Goal: Task Accomplishment & Management: Manage account settings

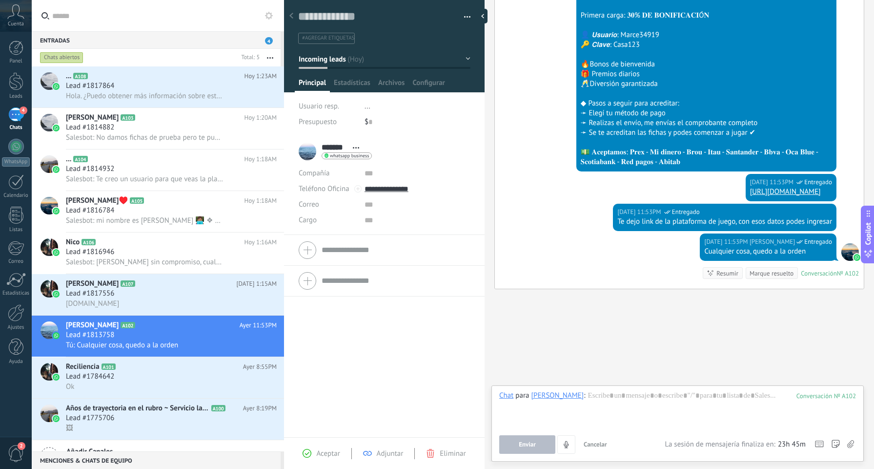
click at [19, 8] on icon at bounding box center [15, 11] width 17 height 15
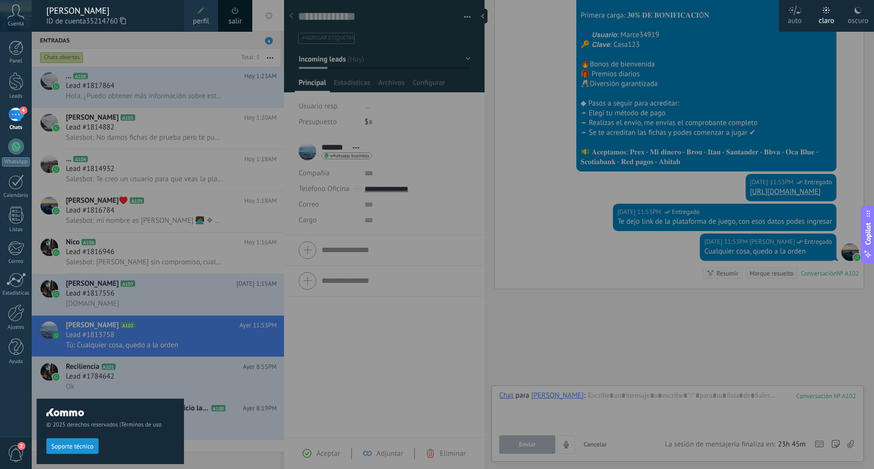
click at [200, 228] on div at bounding box center [469, 234] width 874 height 469
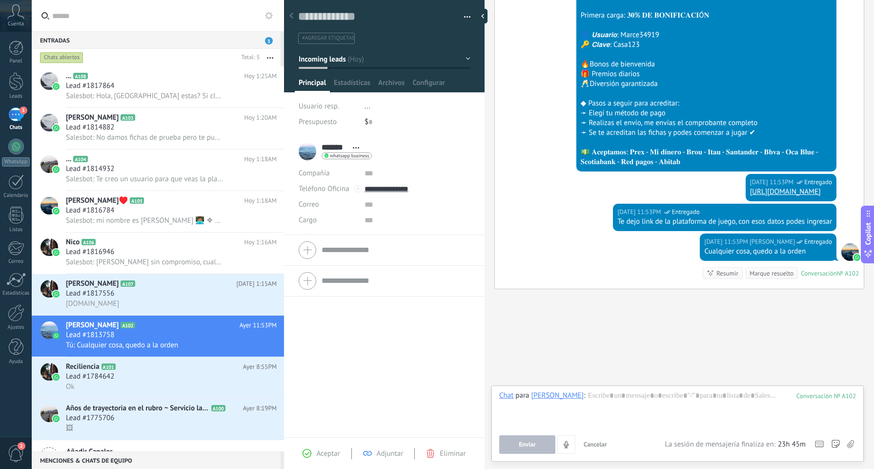
click at [20, 17] on icon at bounding box center [15, 11] width 17 height 15
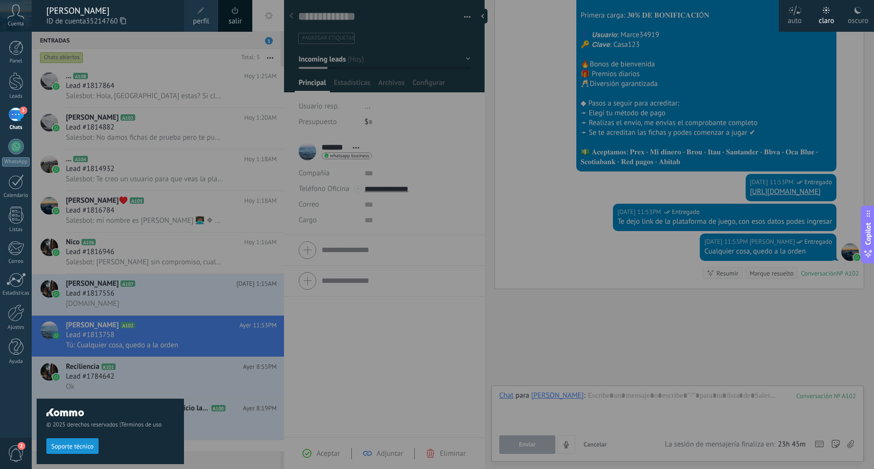
click at [204, 19] on span "perfil" at bounding box center [201, 21] width 16 height 11
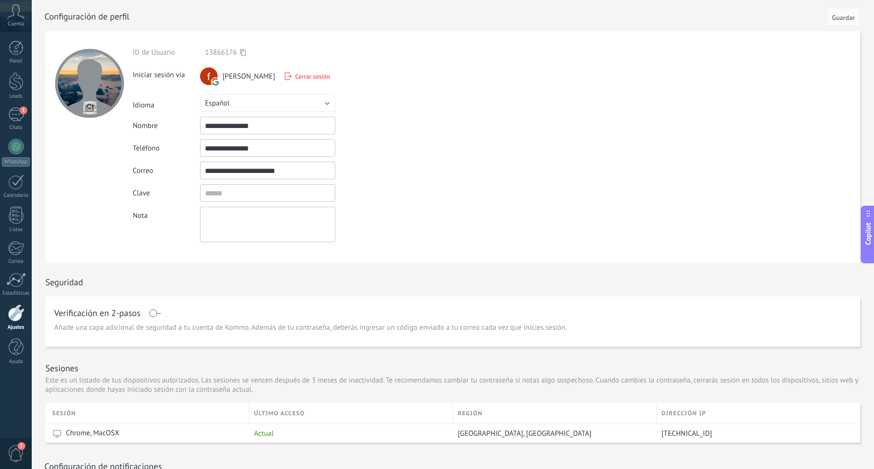
click at [290, 176] on input "**********" at bounding box center [267, 171] width 135 height 18
click at [309, 192] on input "textbox" at bounding box center [267, 193] width 135 height 18
click at [415, 191] on div "Clave" at bounding box center [290, 193] width 315 height 18
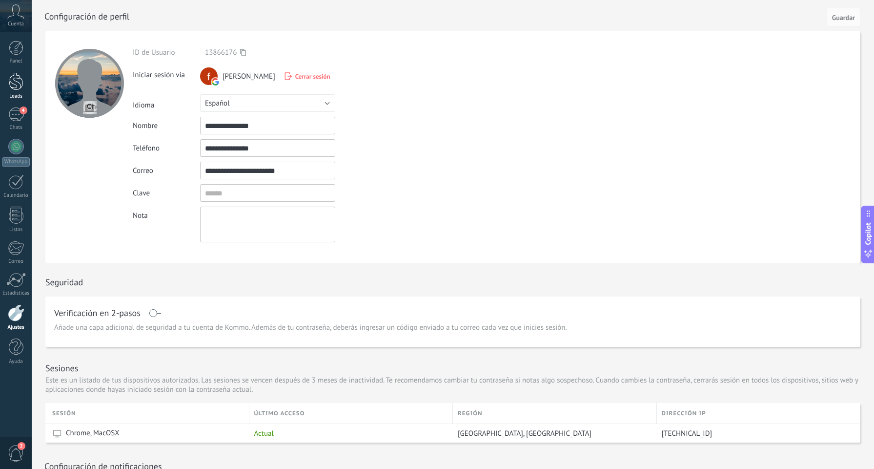
click at [21, 83] on div at bounding box center [16, 81] width 15 height 18
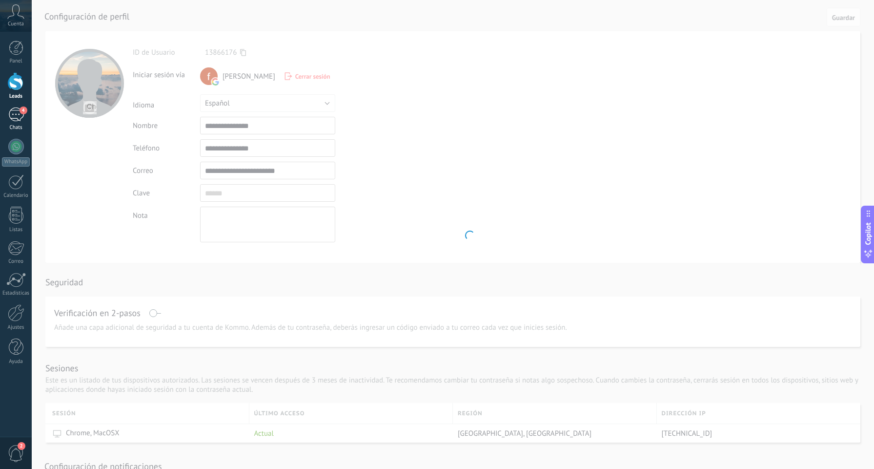
click at [18, 113] on div "4" at bounding box center [16, 114] width 16 height 14
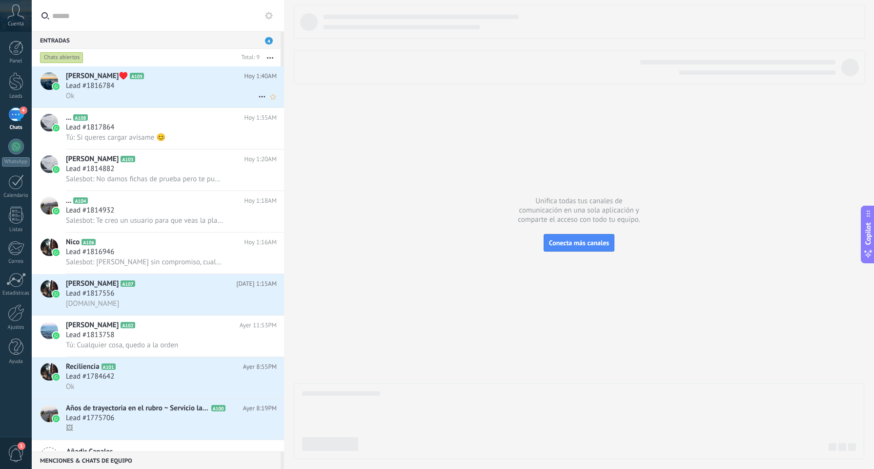
click at [216, 102] on div "[PERSON_NAME]♥️ A105 [DATE] 1:40AM Lead #1816784 Ok" at bounding box center [175, 86] width 218 height 41
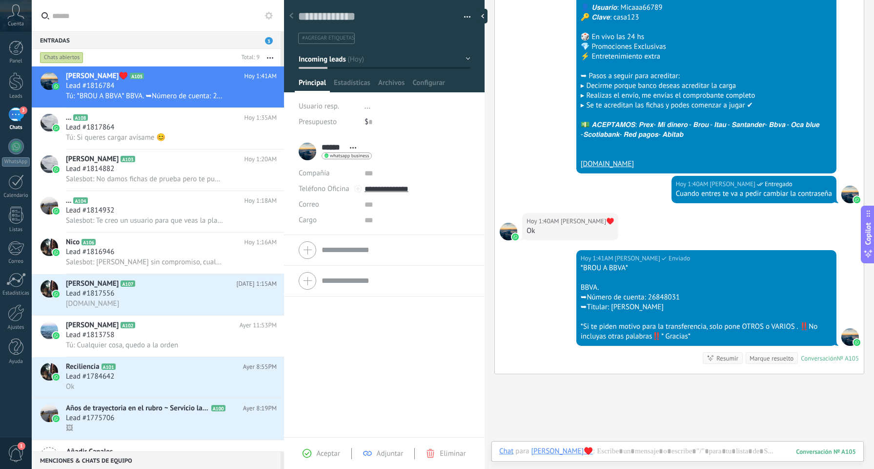
scroll to position [688, 0]
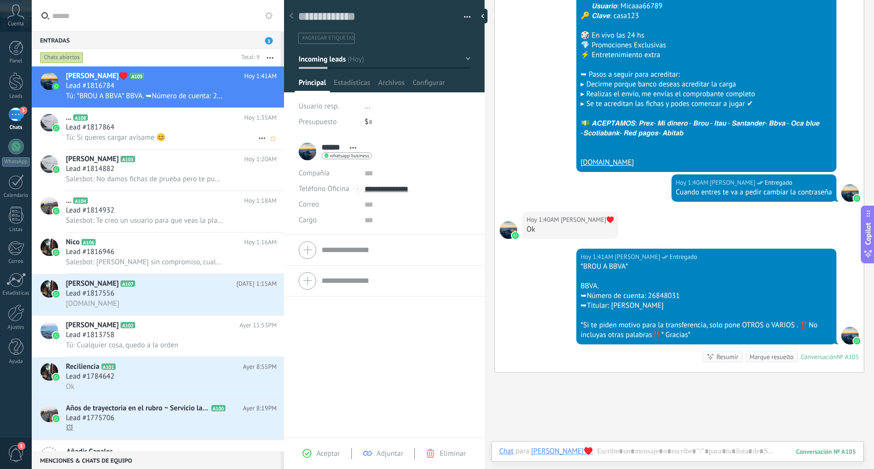
click at [220, 131] on div "Lead #1817864" at bounding box center [171, 128] width 211 height 10
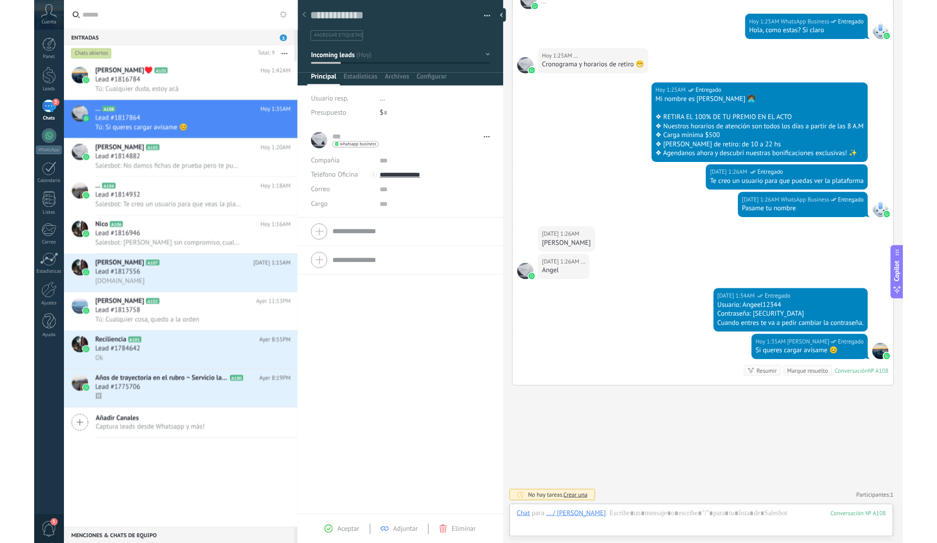
scroll to position [15, 0]
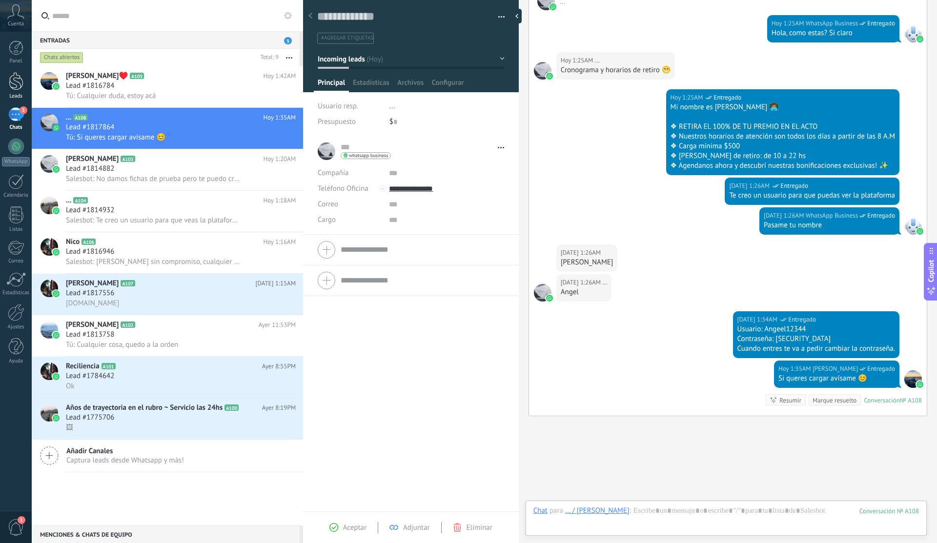
click at [20, 86] on div at bounding box center [16, 81] width 15 height 18
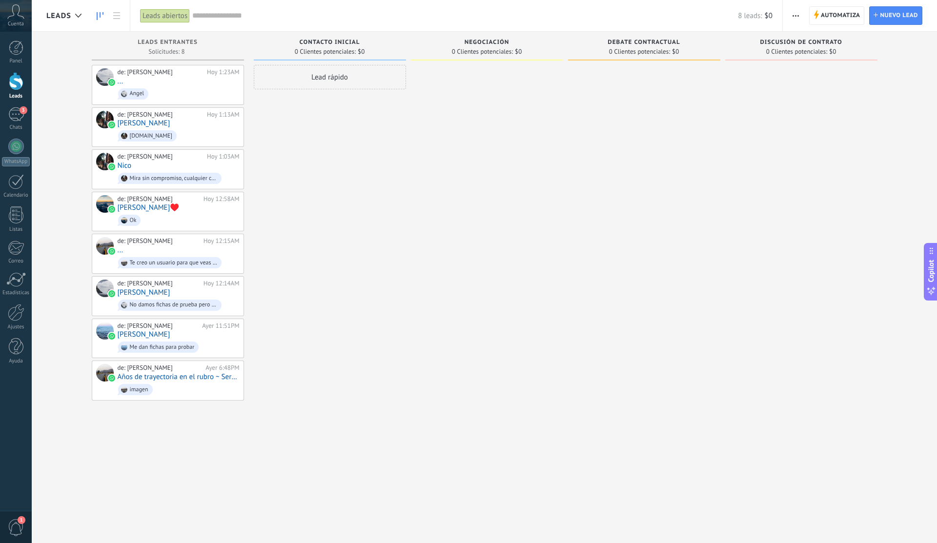
click at [793, 16] on span "button" at bounding box center [796, 15] width 6 height 19
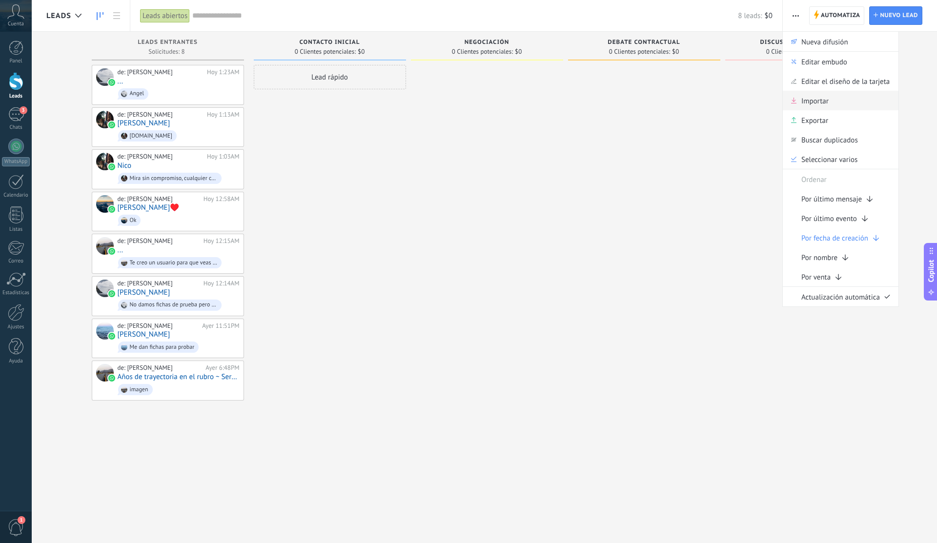
click at [825, 104] on span "Importar" at bounding box center [815, 101] width 27 height 20
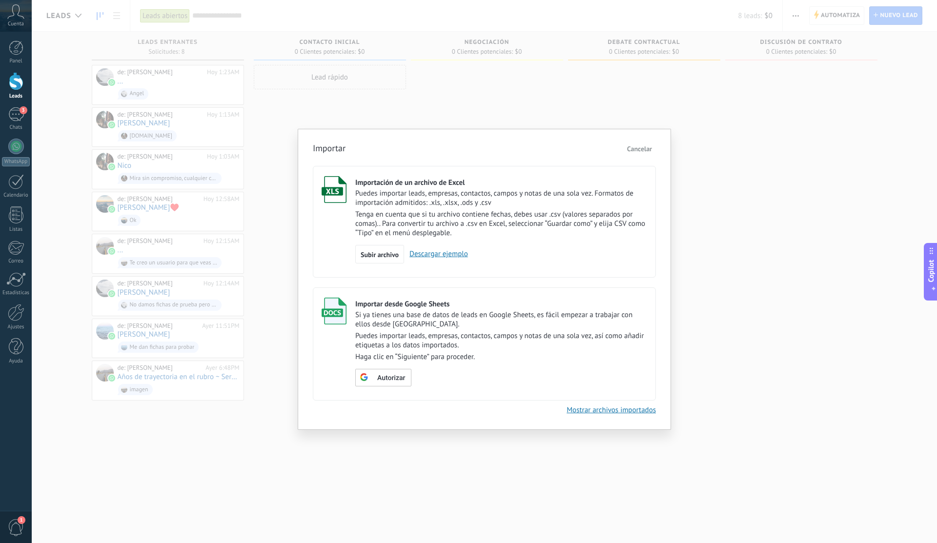
click at [457, 258] on link "Descargar ejemplo" at bounding box center [436, 253] width 64 height 9
click at [639, 148] on span "Cancelar" at bounding box center [639, 148] width 25 height 9
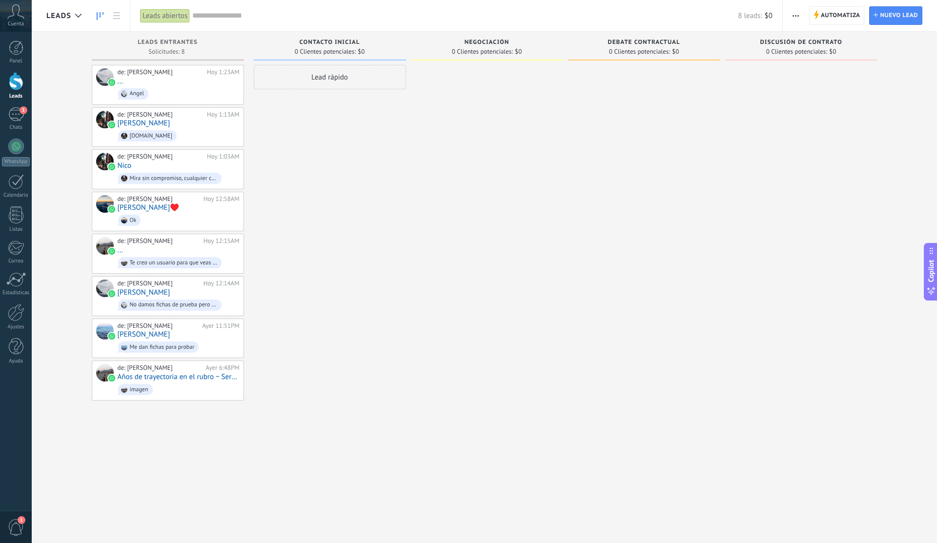
click at [802, 17] on button "button" at bounding box center [796, 15] width 14 height 19
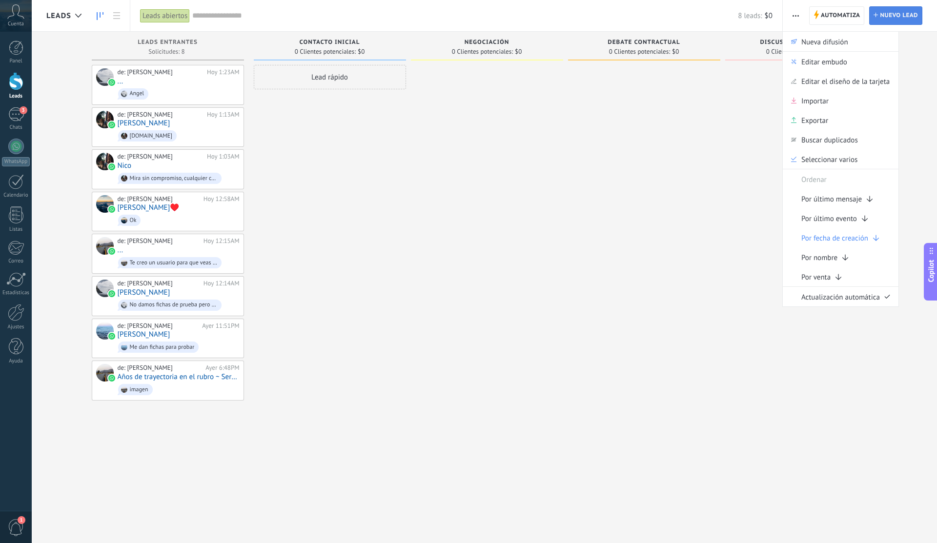
click at [874, 20] on span "Nuevo lead" at bounding box center [899, 16] width 38 height 18
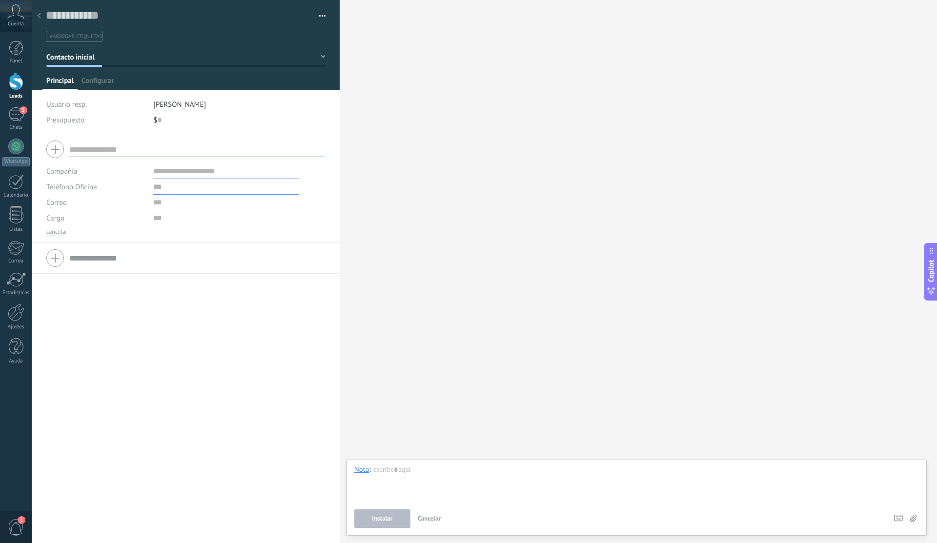
click at [165, 193] on input "text" at bounding box center [226, 187] width 146 height 16
click at [103, 79] on span "Configurar" at bounding box center [98, 83] width 32 height 14
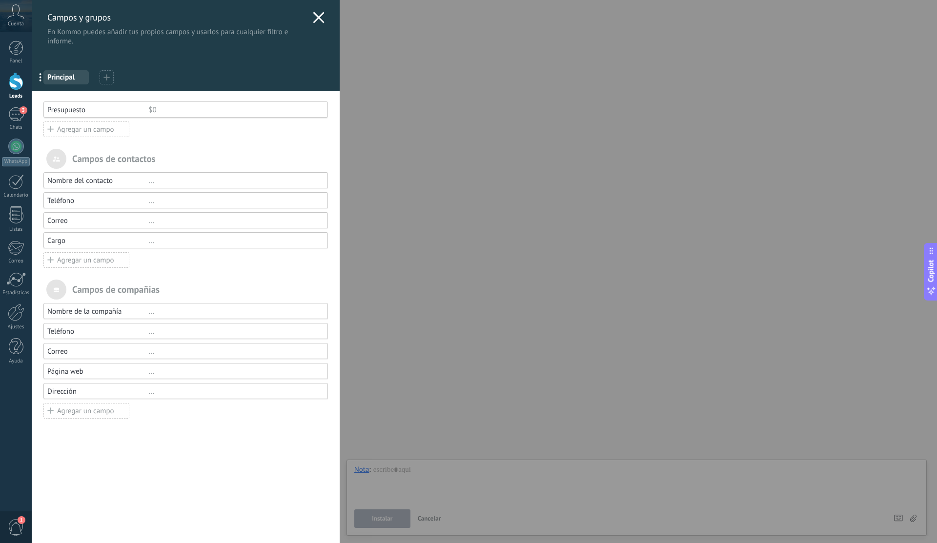
click at [32, 88] on div "Campos y grupos En Kommo puedes añadir tus propios campos y usarlos para cualqu…" at bounding box center [485, 271] width 906 height 543
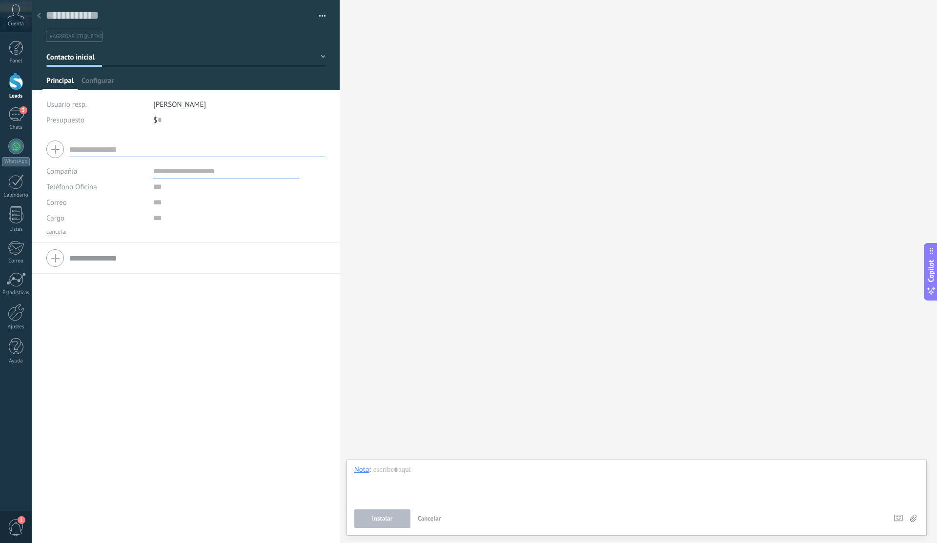
click at [17, 88] on div at bounding box center [16, 81] width 15 height 18
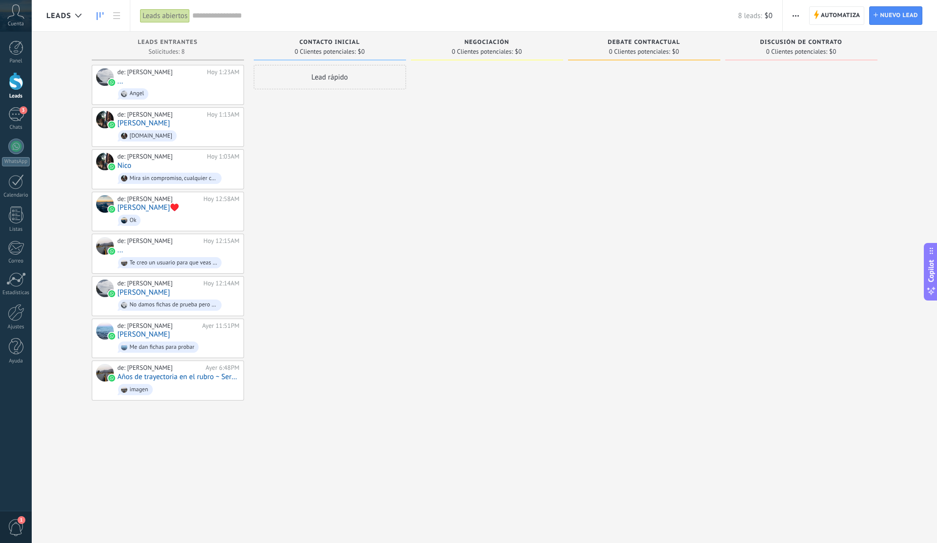
click at [803, 16] on div "Automatiza Nueva difusión Editar embudo Editar el diseño de la tarjeta Importar…" at bounding box center [796, 15] width 17 height 19
click at [795, 13] on span "button" at bounding box center [796, 15] width 6 height 19
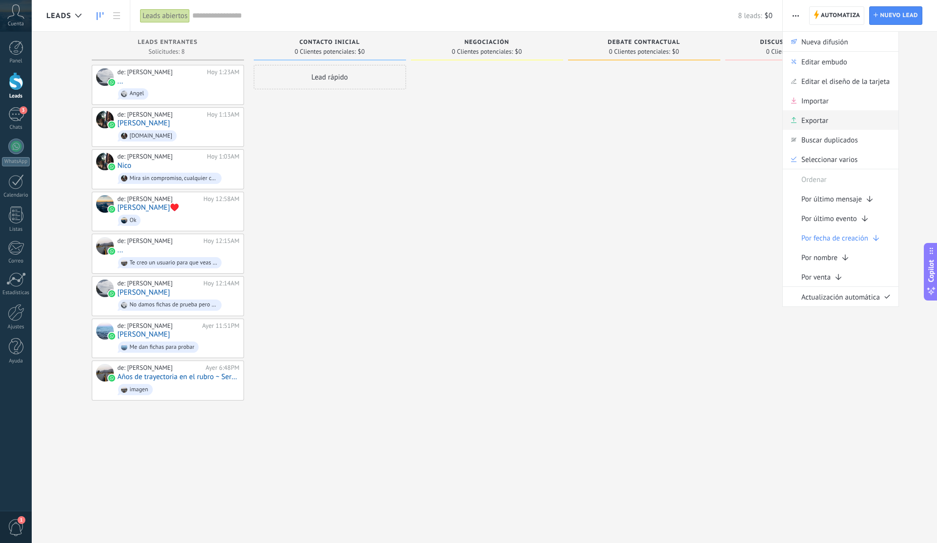
click at [868, 126] on div "Exportar" at bounding box center [841, 120] width 116 height 20
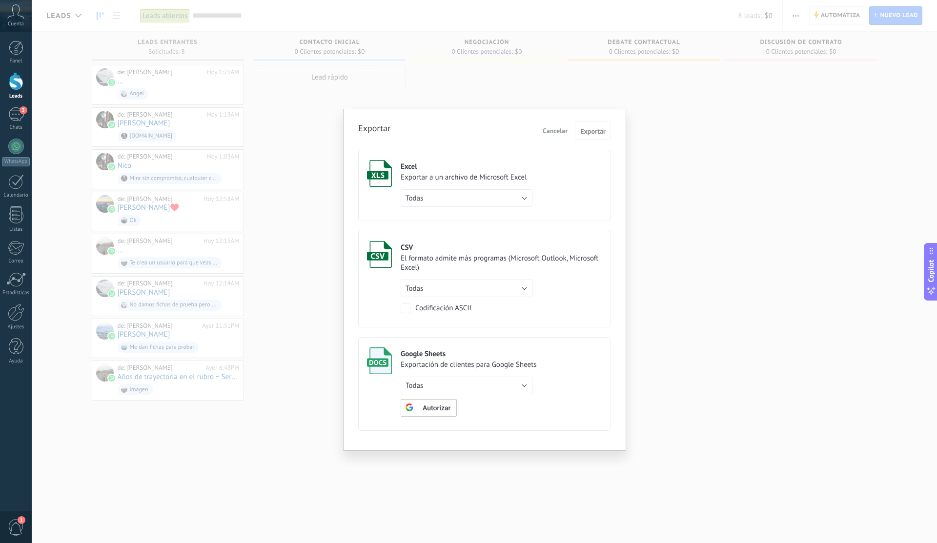
click at [511, 266] on div "El formato admite más programas (Microsoft Outlook, Microsoft Excel)" at bounding box center [502, 263] width 202 height 19
click at [465, 263] on div "El formato admite más programas (Microsoft Outlook, Microsoft Excel)" at bounding box center [502, 263] width 202 height 19
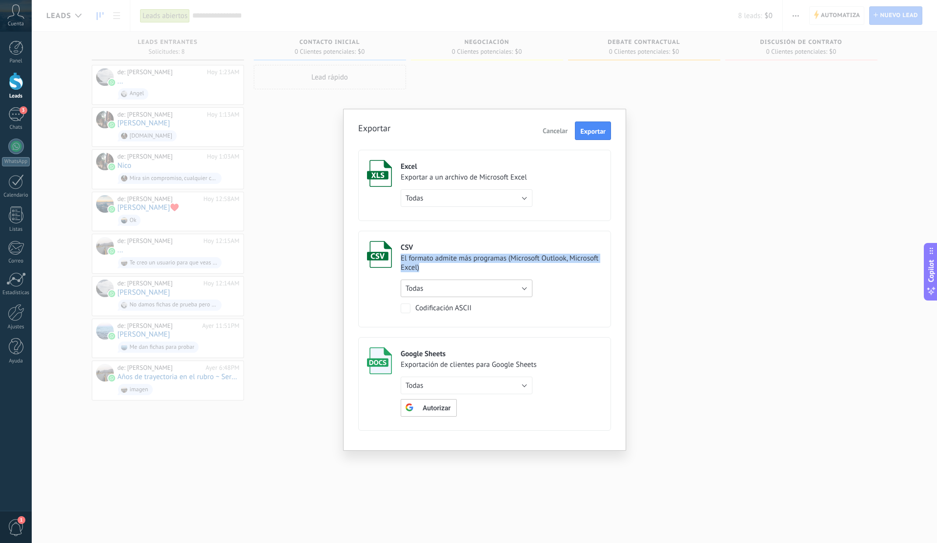
click at [449, 283] on button "Todas" at bounding box center [467, 289] width 132 height 18
click at [462, 290] on span "Todas" at bounding box center [462, 288] width 134 height 9
click at [593, 132] on span "Exportar" at bounding box center [592, 131] width 25 height 7
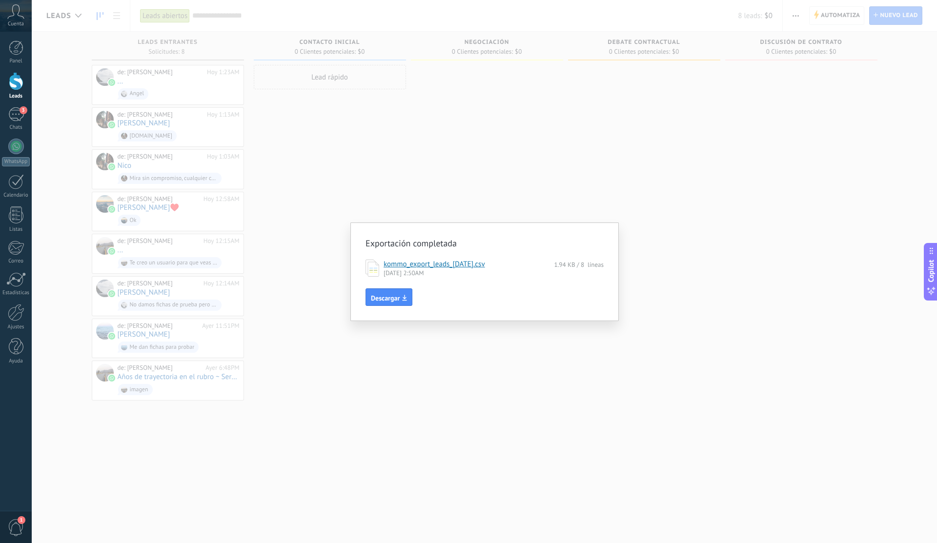
click at [553, 183] on div "Exportación completada kommo_export_leads_[DATE].csv 1.94 KB / 8 líneas [DATE] …" at bounding box center [485, 271] width 906 height 543
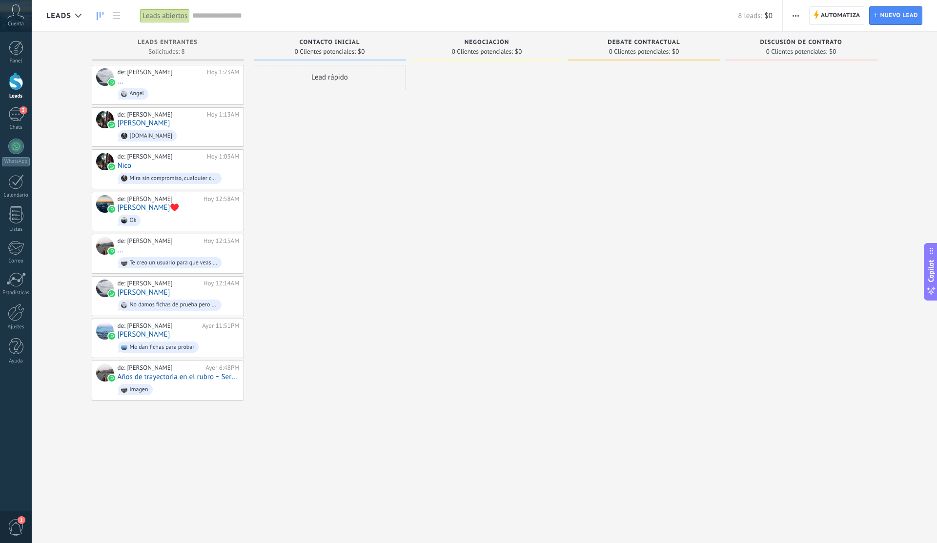
click at [797, 17] on span "button" at bounding box center [796, 15] width 6 height 19
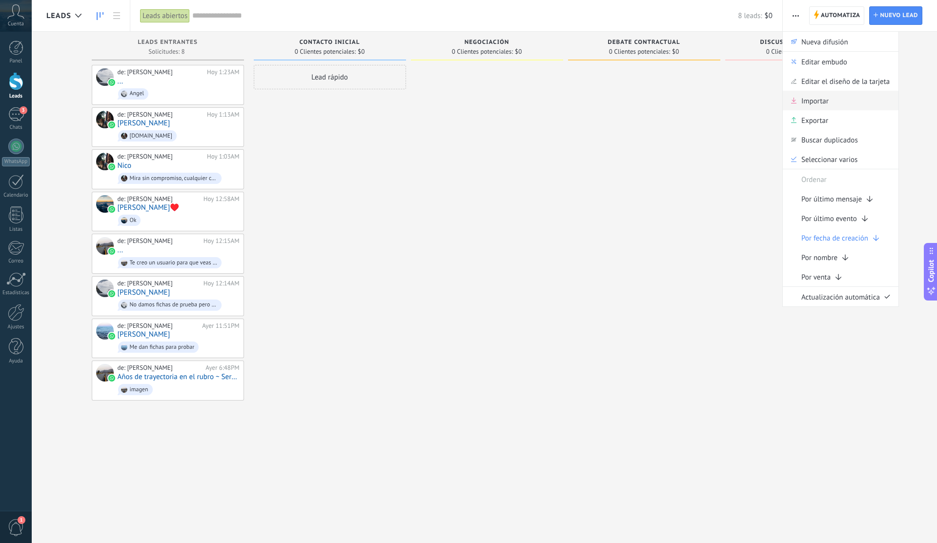
click at [831, 108] on div "Importar" at bounding box center [841, 101] width 116 height 20
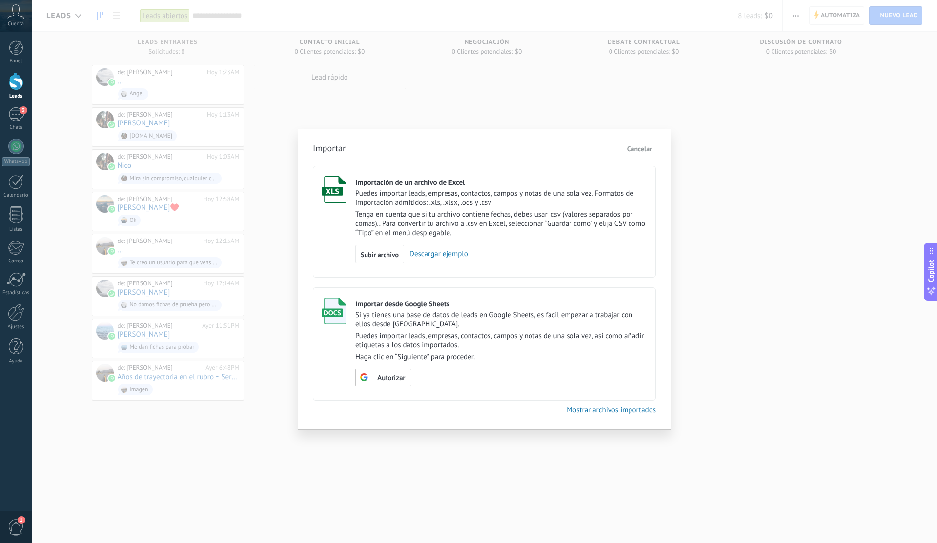
click at [708, 150] on div "Importar Cancelar Importación de un archivo de Excel Puedes importar leads, emp…" at bounding box center [485, 271] width 906 height 543
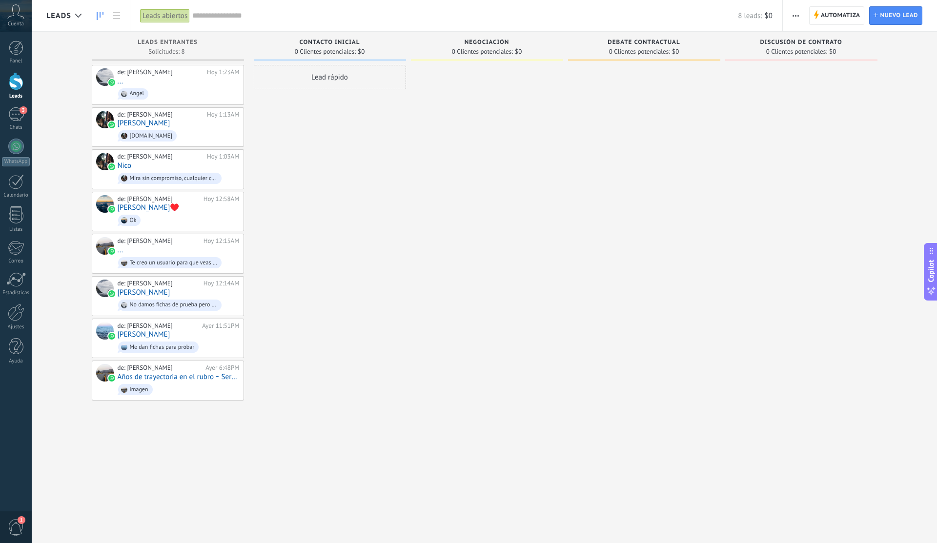
click at [802, 15] on button "button" at bounding box center [796, 15] width 14 height 19
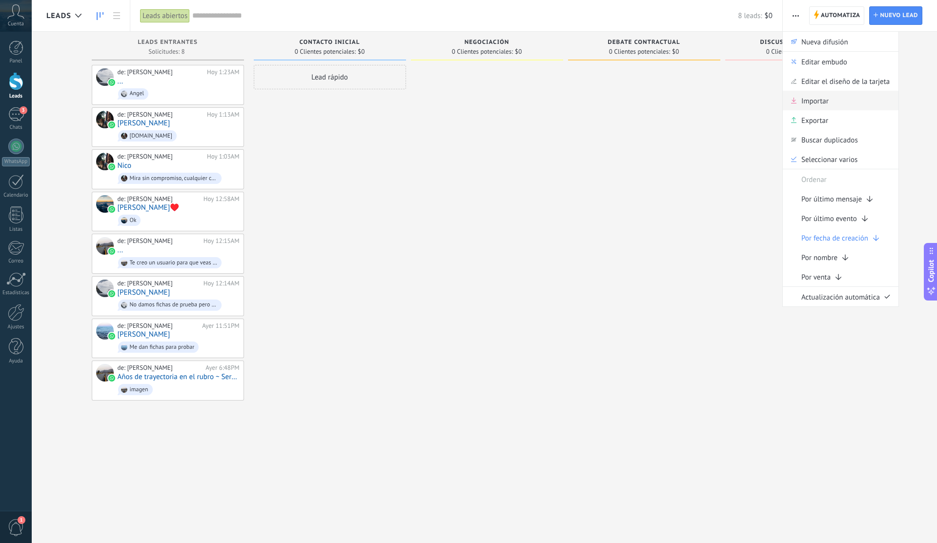
click at [848, 105] on div "Importar" at bounding box center [841, 101] width 116 height 20
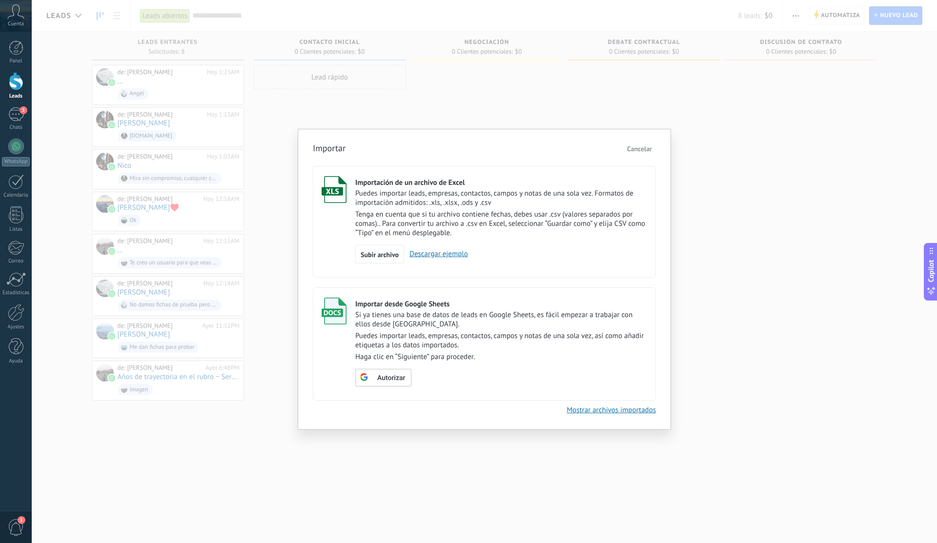
drag, startPoint x: 399, startPoint y: 384, endPoint x: 514, endPoint y: 376, distance: 114.5
click at [514, 377] on div "Autorizar" at bounding box center [501, 378] width 292 height 18
drag, startPoint x: 535, startPoint y: 316, endPoint x: 491, endPoint y: 316, distance: 43.9
click at [491, 316] on p "Si ya tienes una base de datos de leads en Google Sheets, es fácil empezar a tr…" at bounding box center [501, 319] width 292 height 19
copy p "Google Sheets"
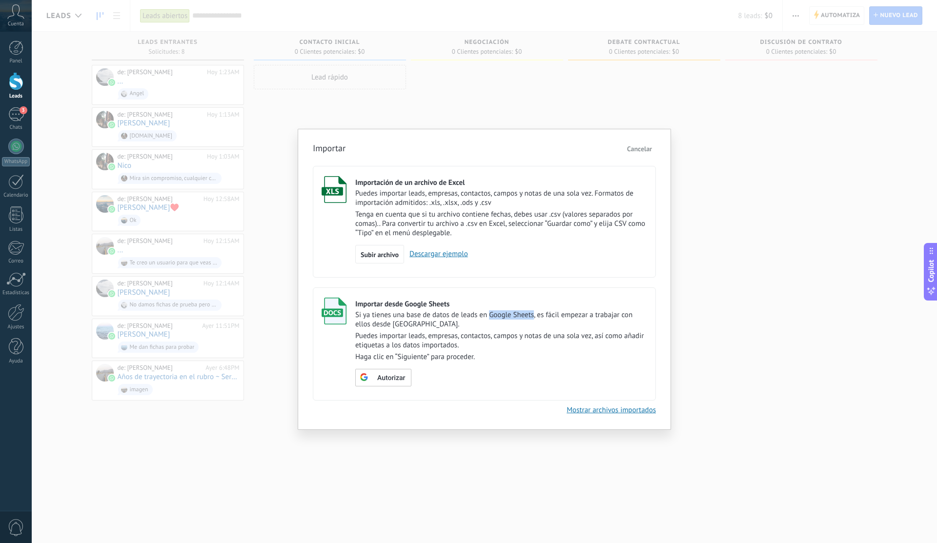
click at [644, 148] on span "Cancelar" at bounding box center [639, 148] width 25 height 9
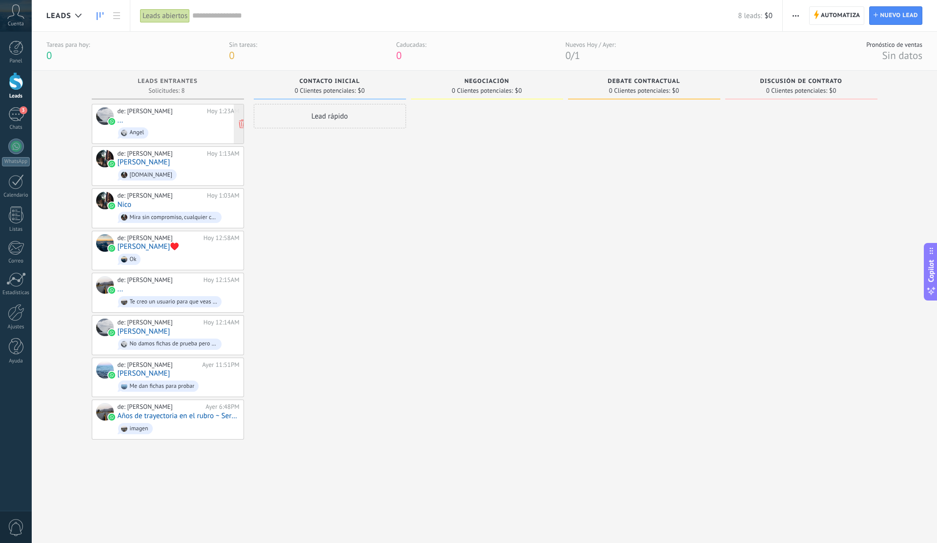
click at [187, 122] on div "de: [PERSON_NAME][DATE] 1:23AM ... [PERSON_NAME]" at bounding box center [179, 123] width 122 height 33
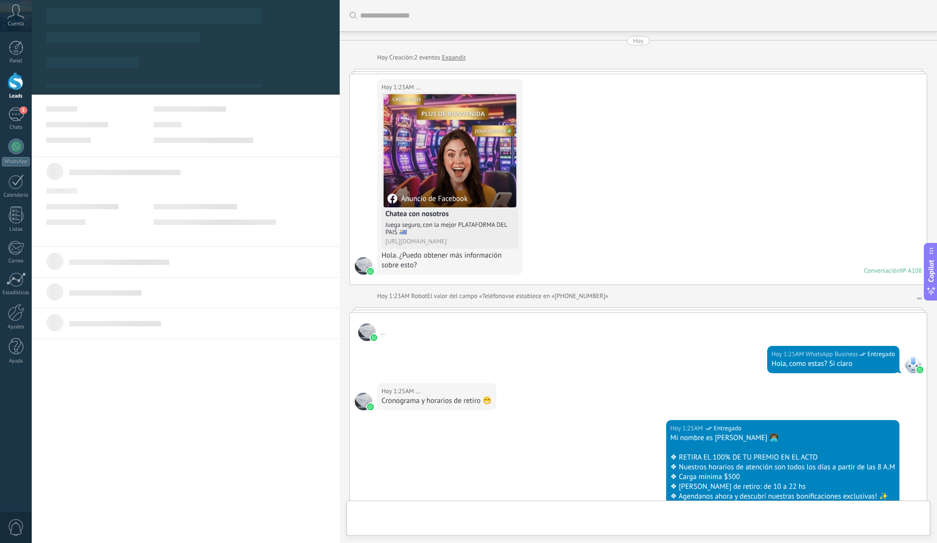
type textarea "**********"
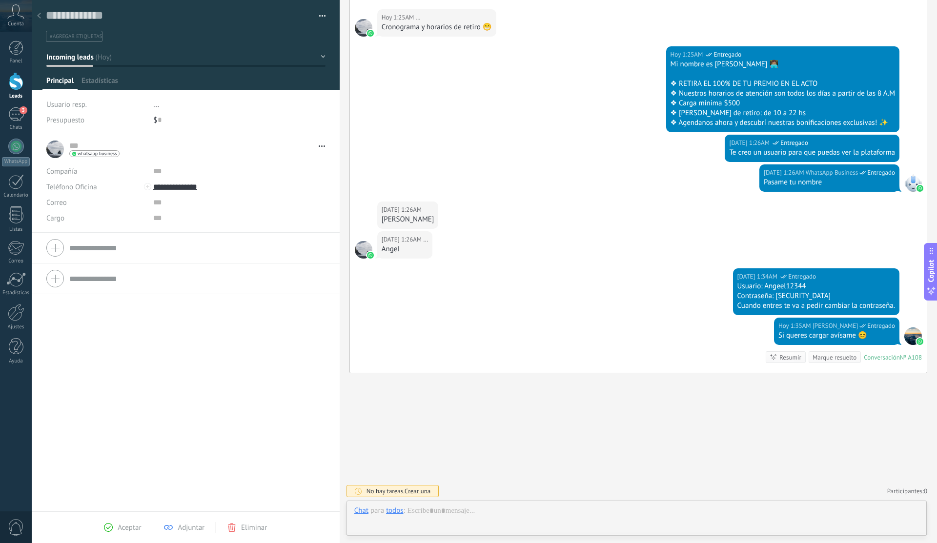
scroll to position [15, 0]
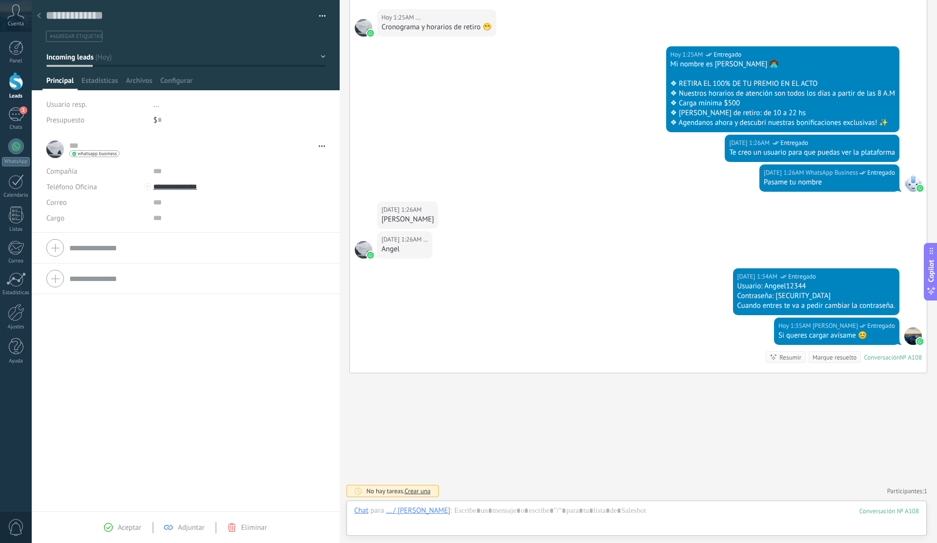
click at [39, 16] on icon at bounding box center [39, 16] width 4 height 6
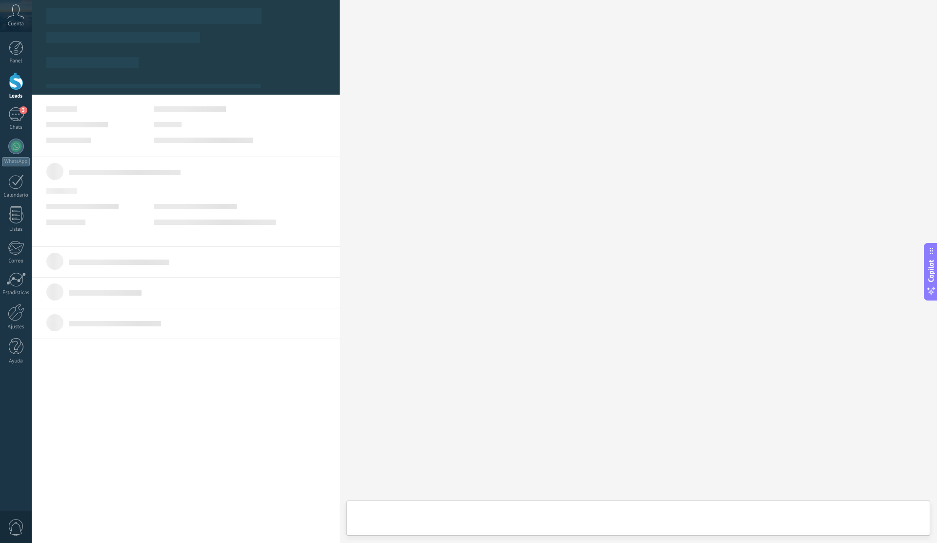
click at [14, 79] on div at bounding box center [16, 81] width 15 height 18
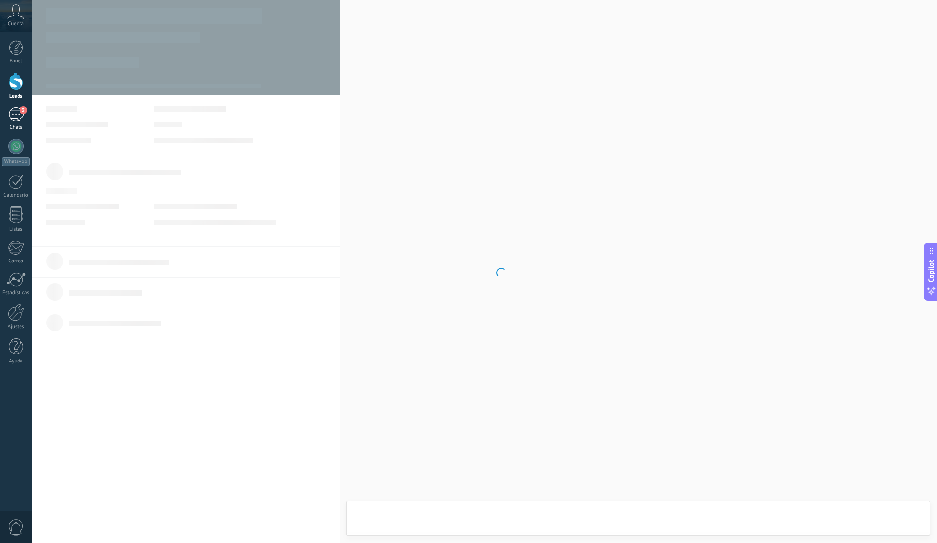
click at [20, 108] on span "3" at bounding box center [24, 110] width 8 height 8
